Goal: Task Accomplishment & Management: Manage account settings

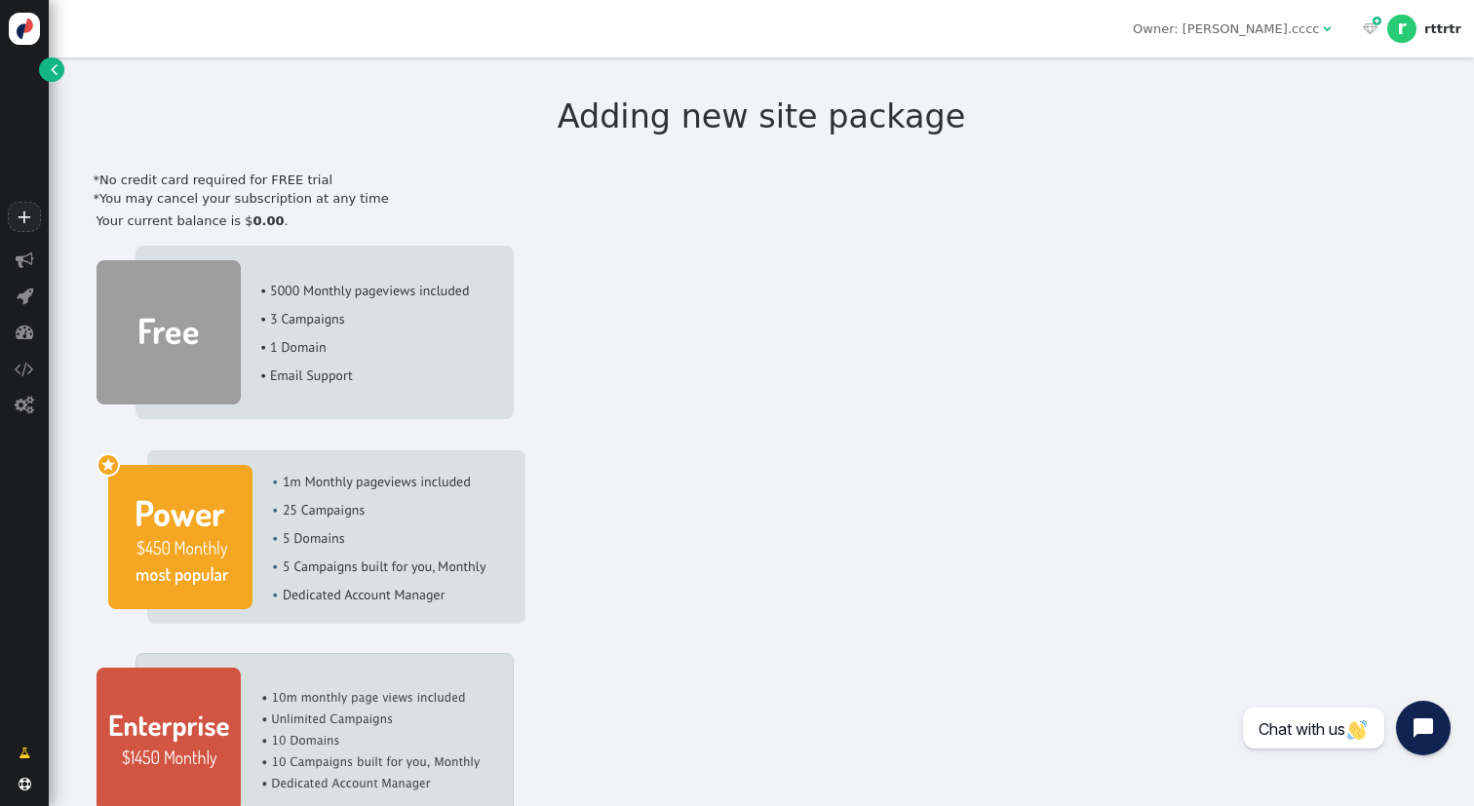
click at [256, 173] on div "*No credit card required for FREE trial" at bounding box center [762, 180] width 1336 height 19
click at [720, 174] on div "*No credit card required for FREE trial" at bounding box center [762, 180] width 1336 height 19
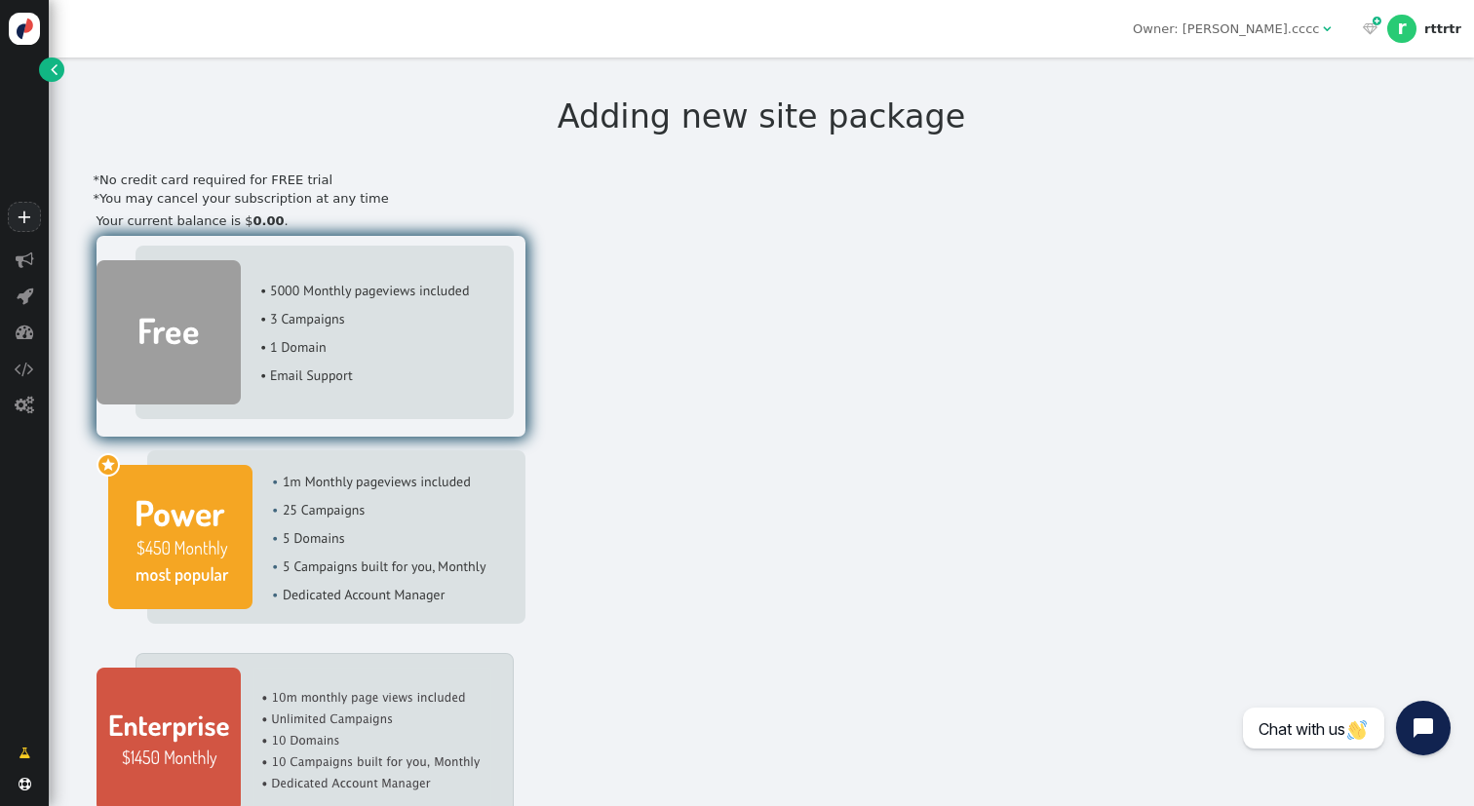
click at [406, 376] on img at bounding box center [304, 332] width 417 height 173
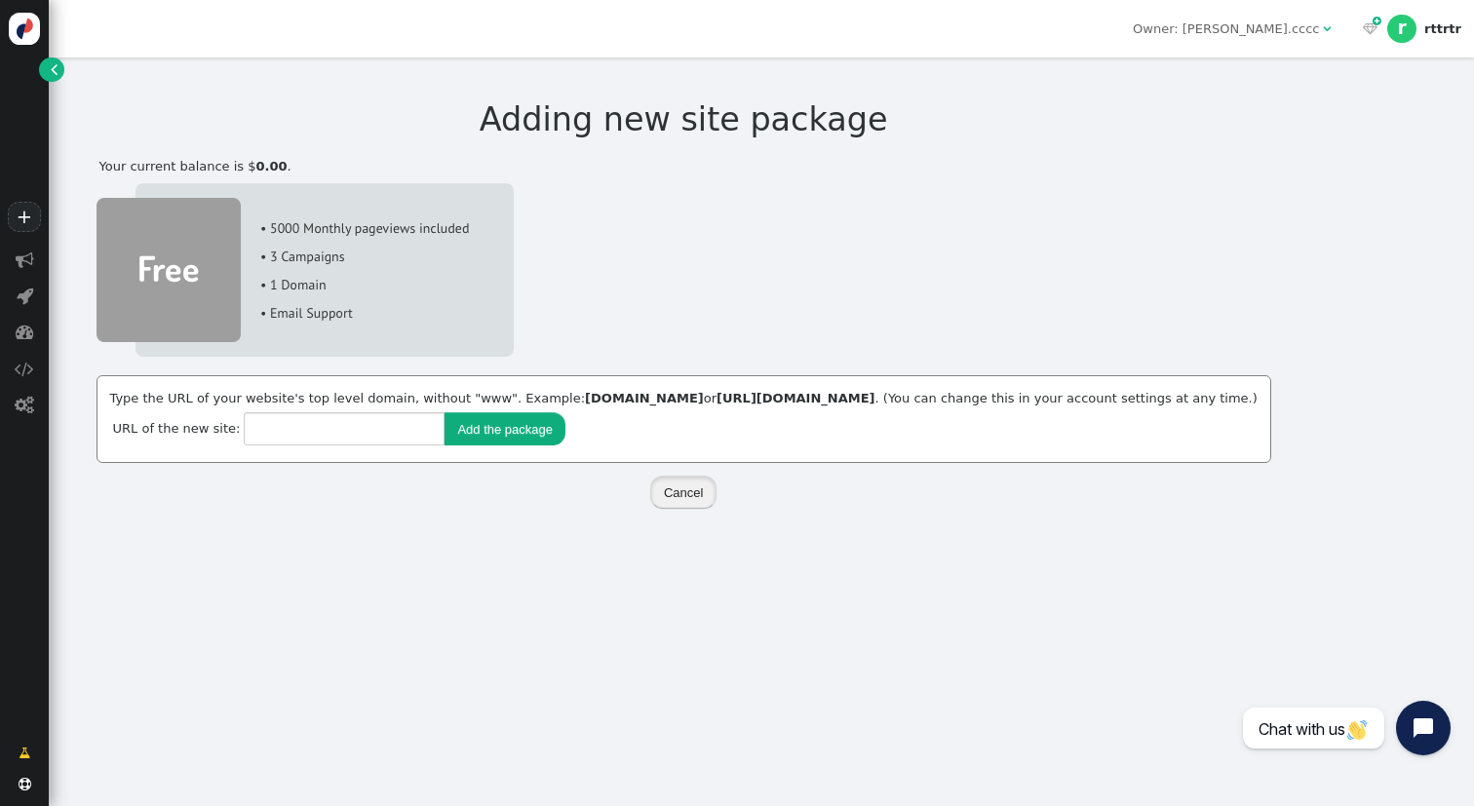
click at [670, 490] on button "Cancel" at bounding box center [683, 492] width 66 height 33
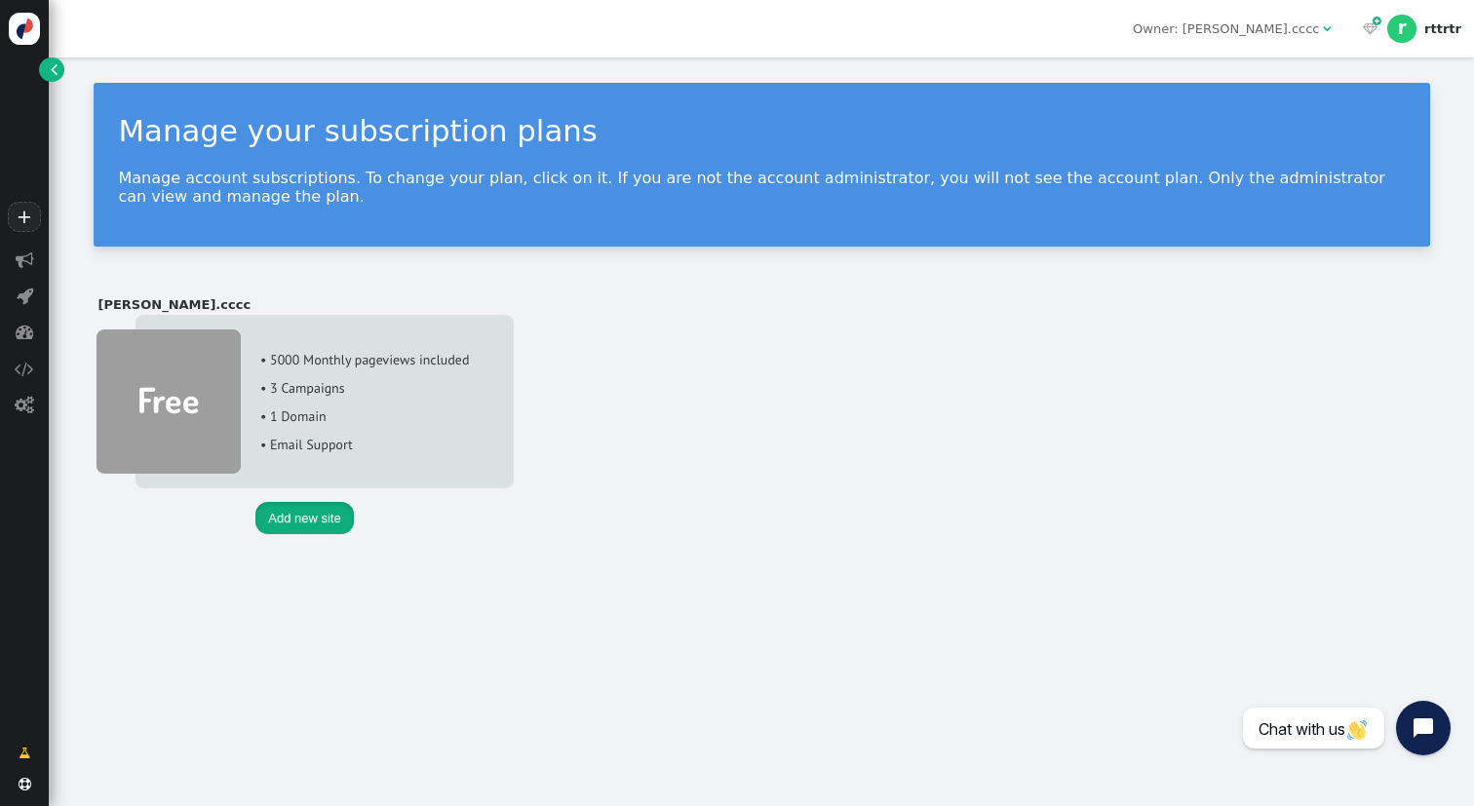
click at [335, 506] on button "Add new site" at bounding box center [303, 518] width 97 height 33
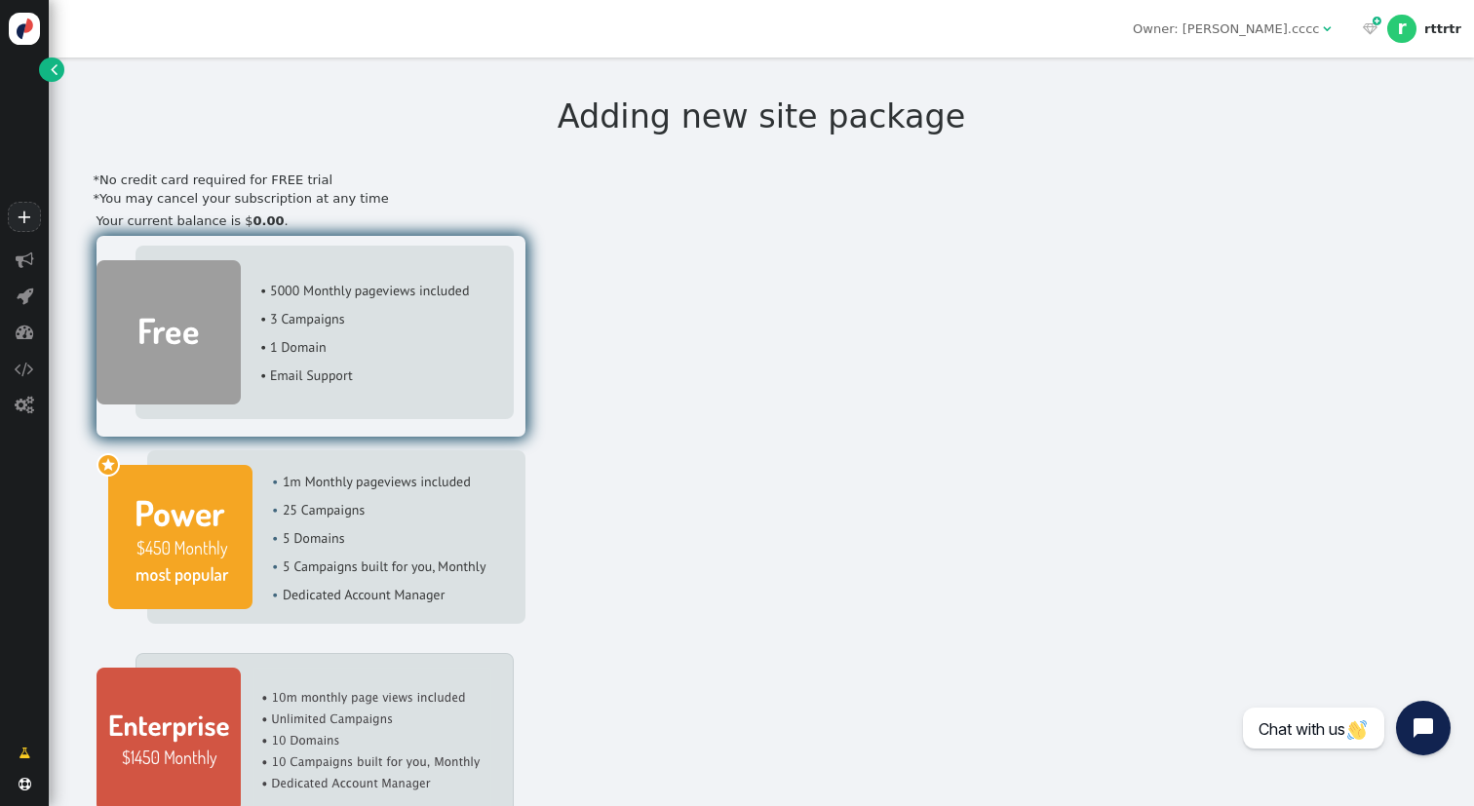
click at [448, 346] on img at bounding box center [304, 332] width 417 height 173
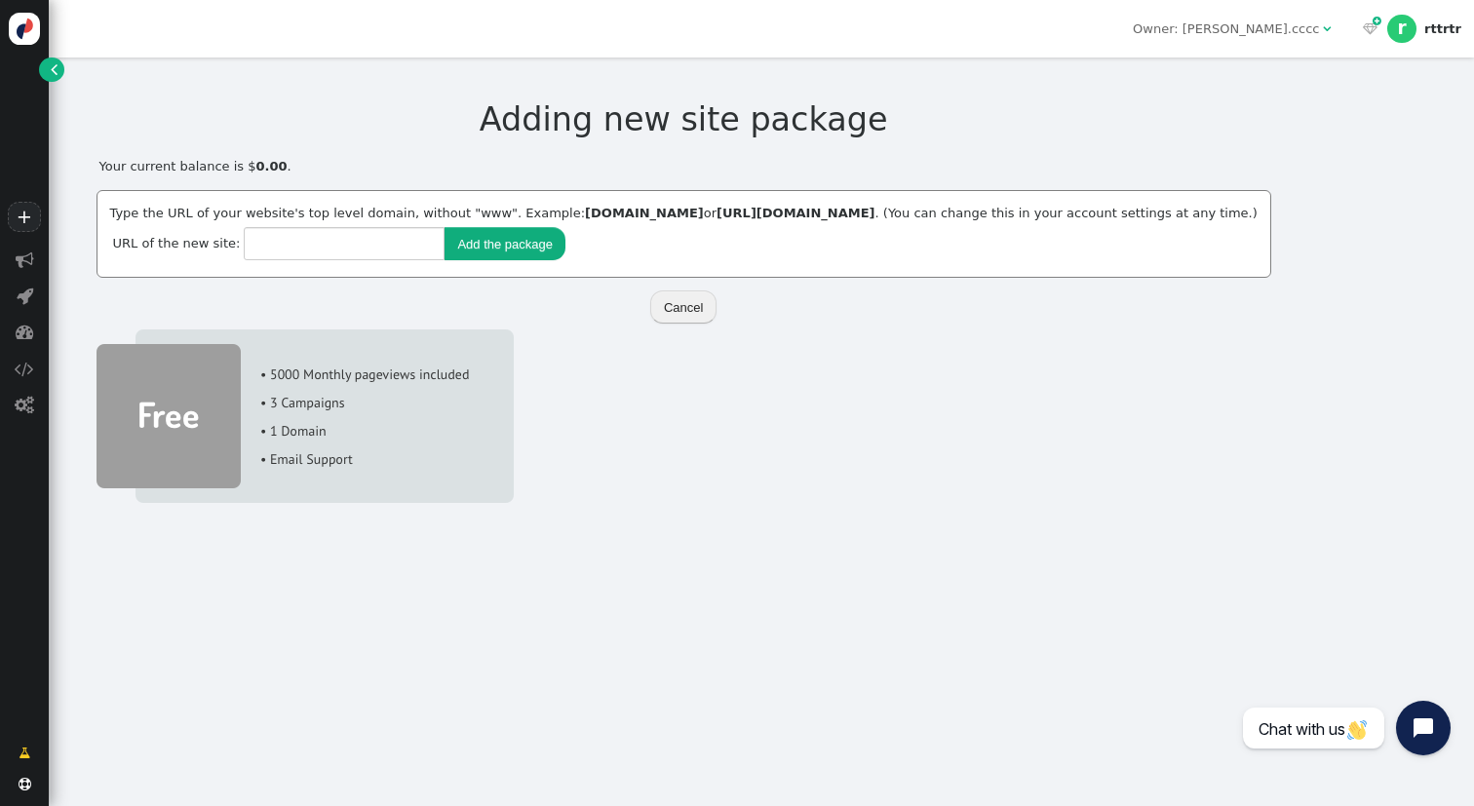
click at [690, 308] on button "Cancel" at bounding box center [683, 306] width 66 height 33
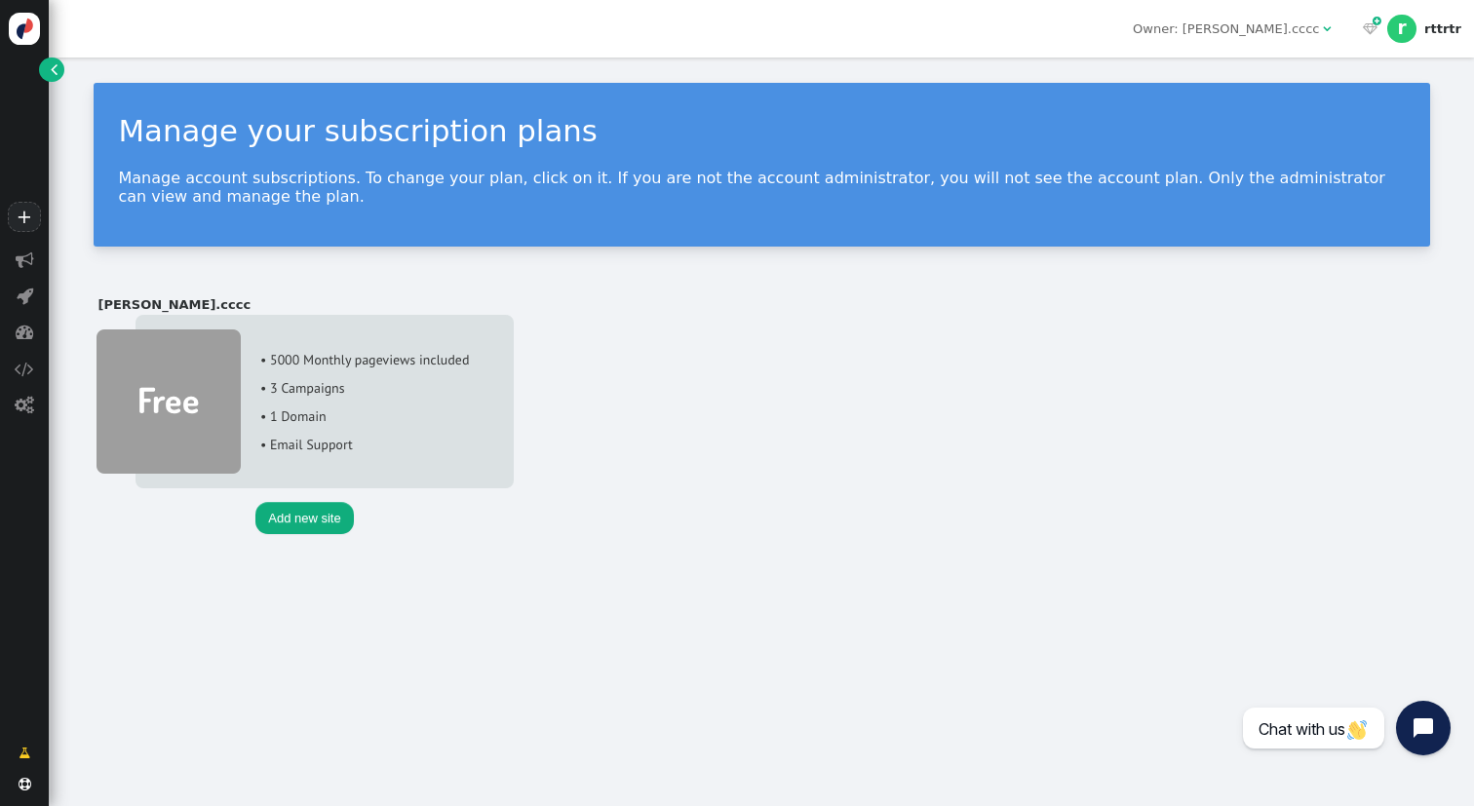
click at [323, 523] on button "Add new site" at bounding box center [303, 518] width 97 height 33
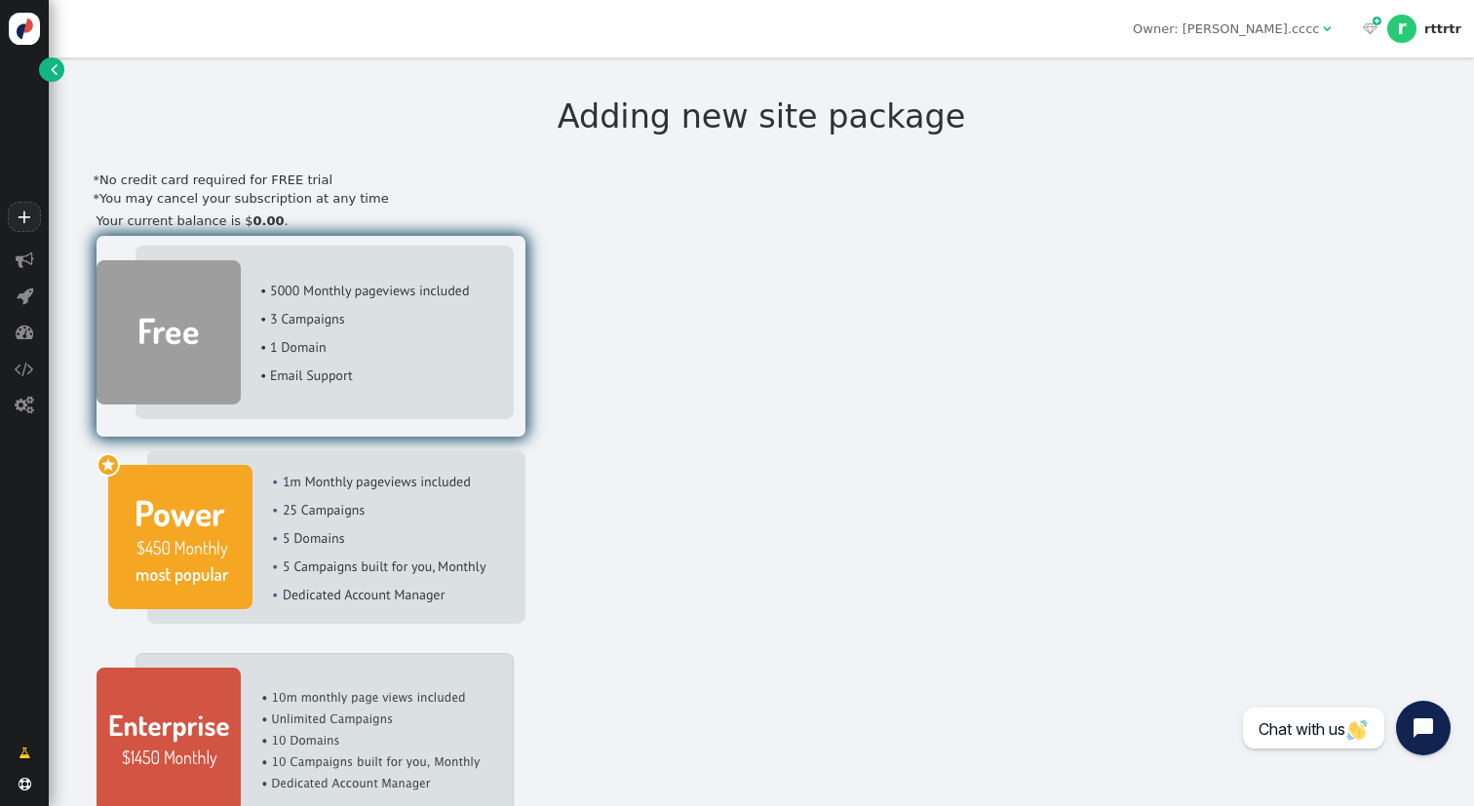
click at [340, 352] on img at bounding box center [304, 332] width 417 height 173
